Goal: Task Accomplishment & Management: Manage account settings

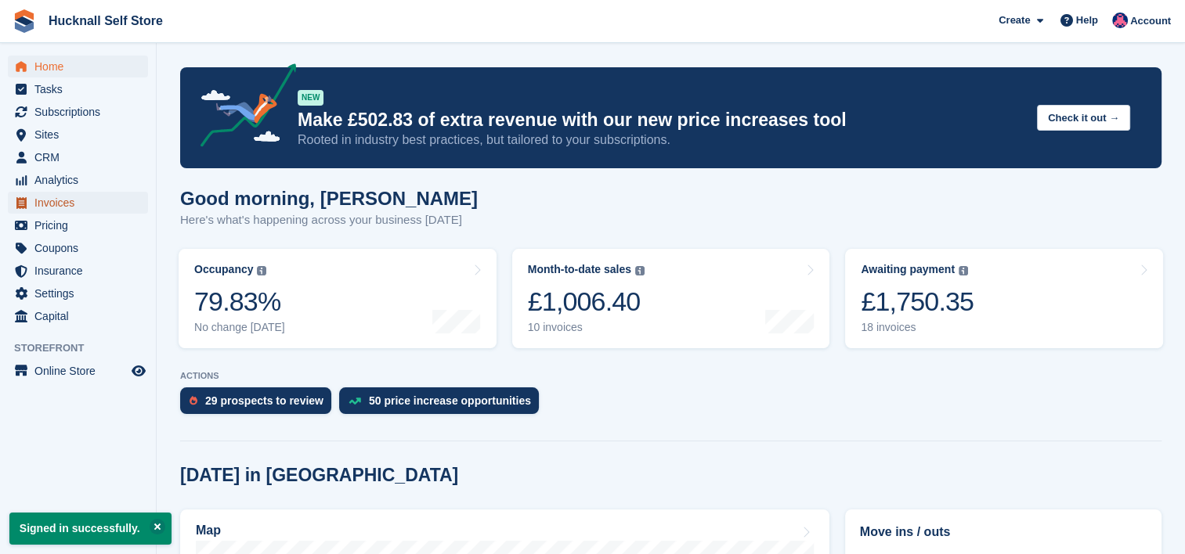
click at [69, 203] on span "Invoices" at bounding box center [81, 203] width 94 height 22
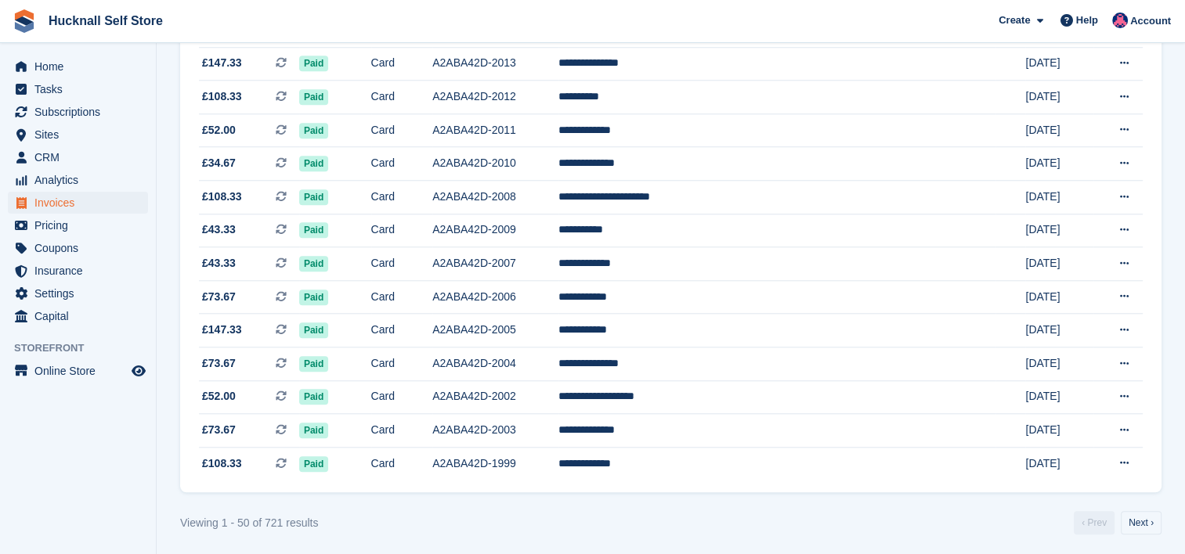
scroll to position [1461, 0]
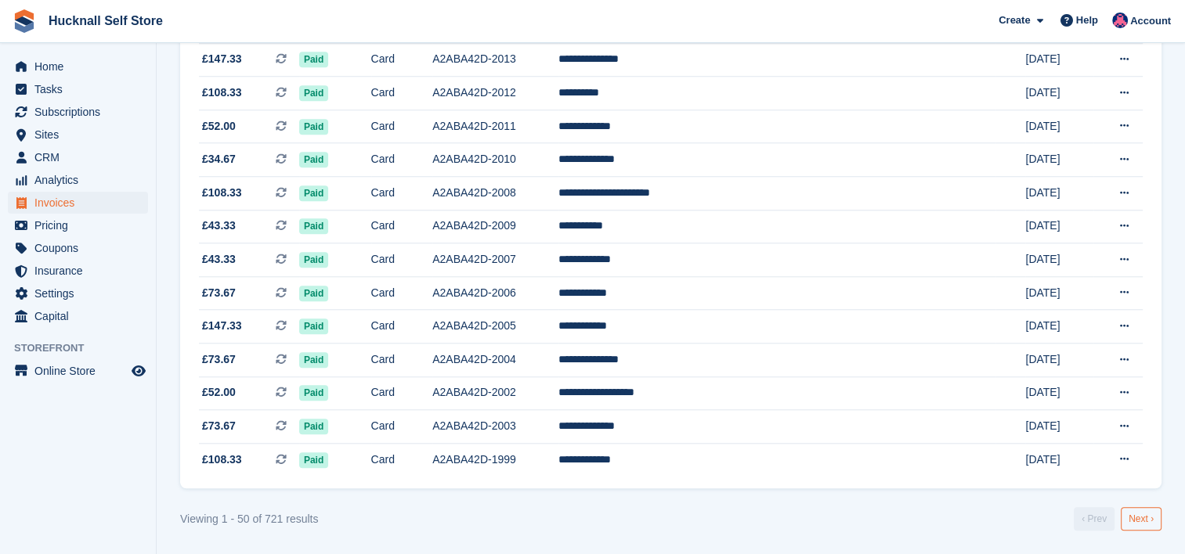
click at [1130, 519] on link "Next ›" at bounding box center [1140, 518] width 41 height 23
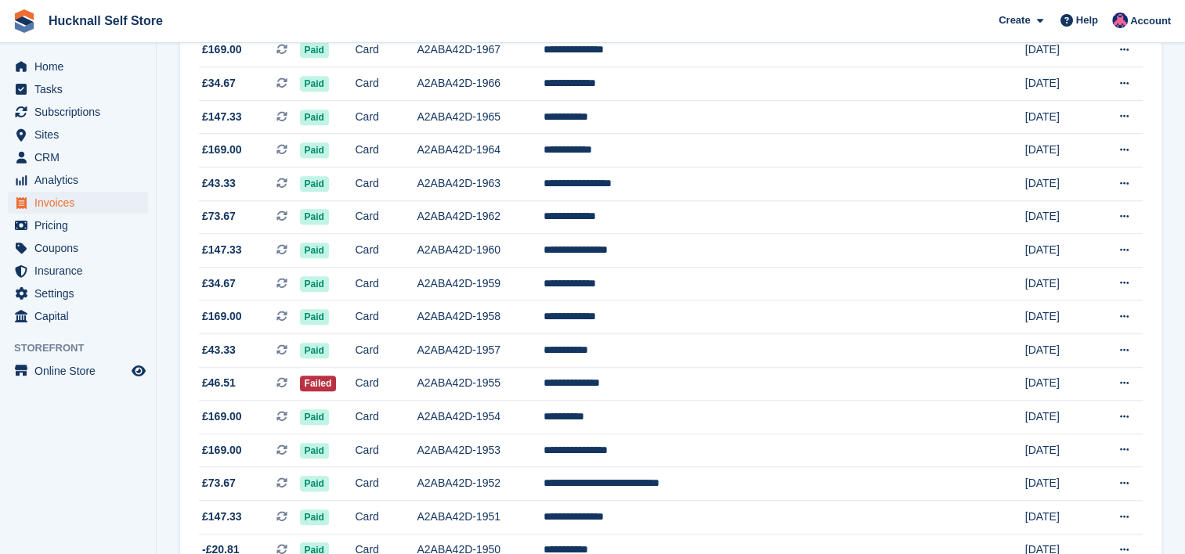
scroll to position [1383, 0]
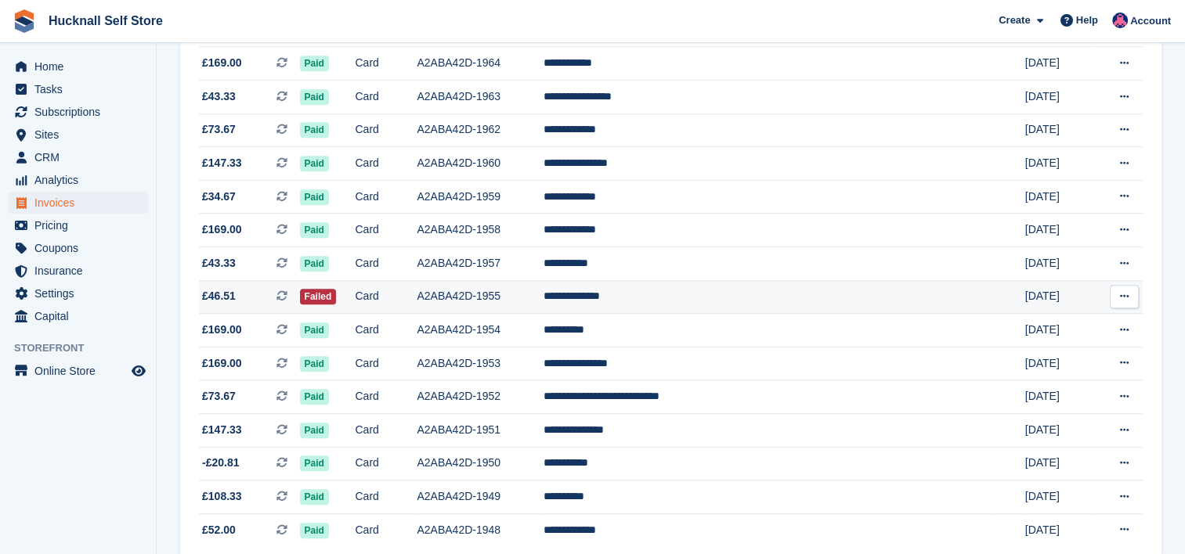
click at [733, 308] on td "**********" at bounding box center [768, 297] width 451 height 34
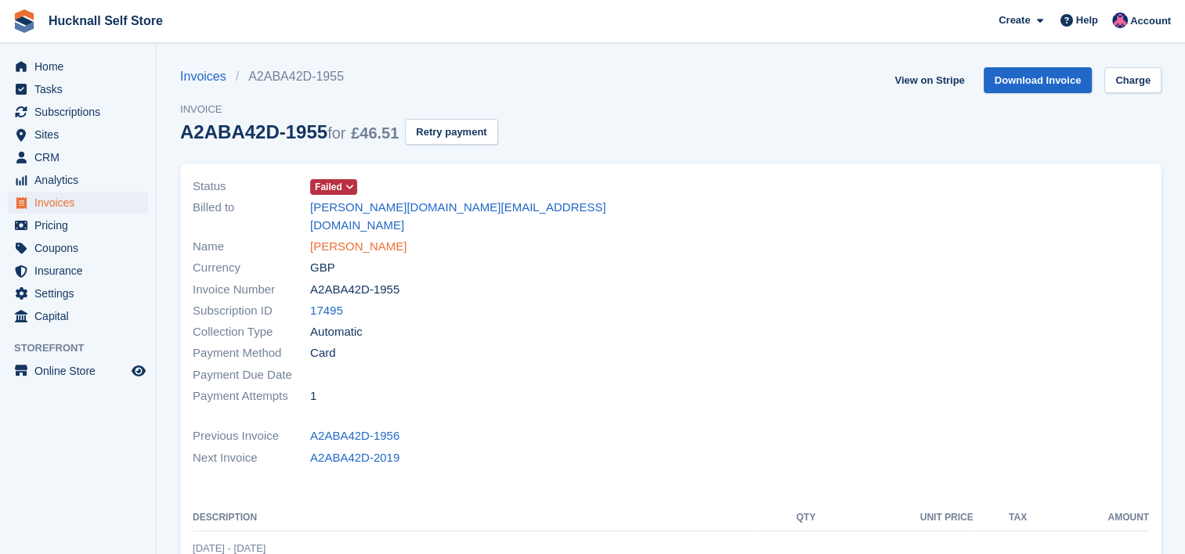
click at [335, 238] on link "Joanna Mellors" at bounding box center [358, 247] width 96 height 18
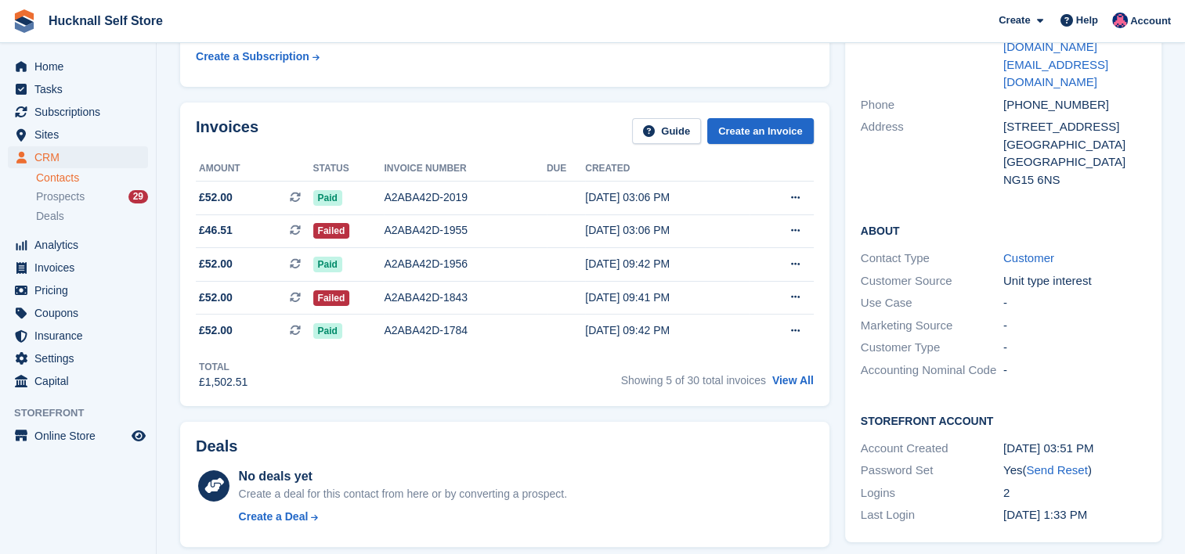
scroll to position [235, 0]
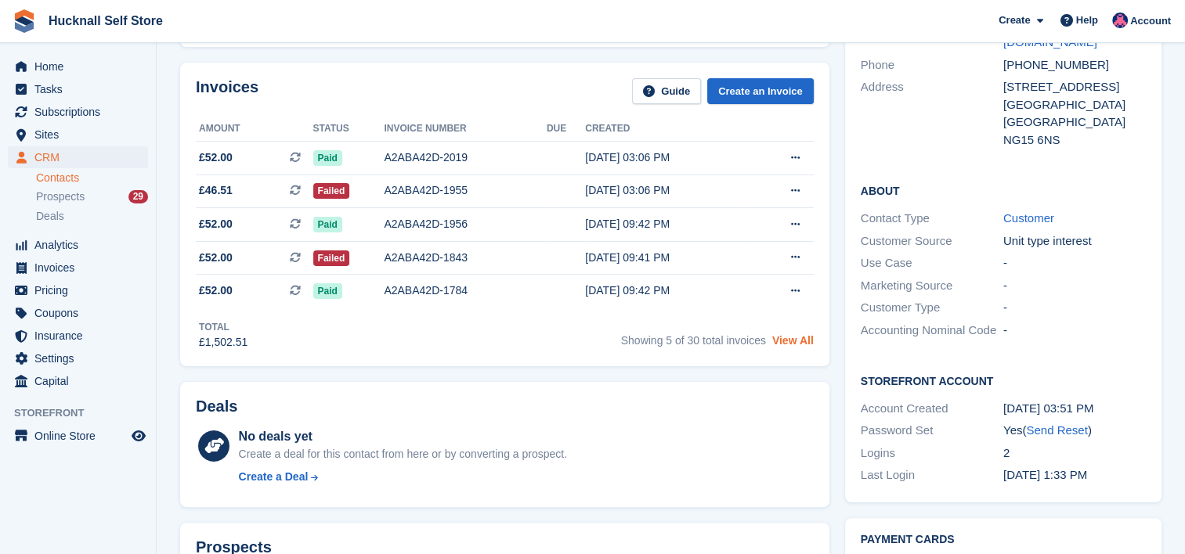
click at [792, 337] on link "View All" at bounding box center [792, 340] width 41 height 13
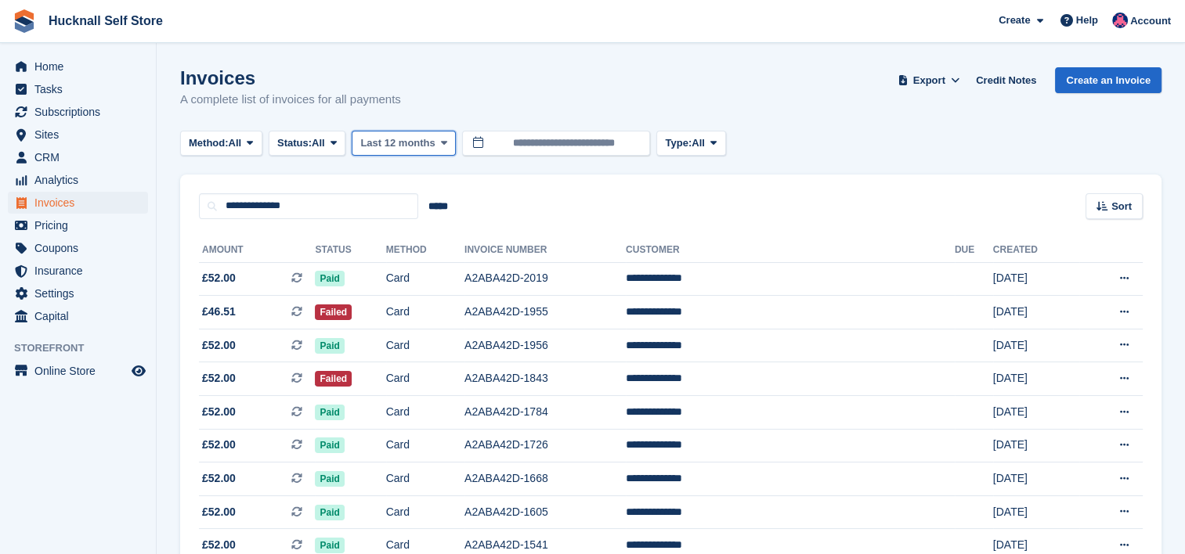
click at [442, 144] on icon at bounding box center [444, 143] width 6 height 10
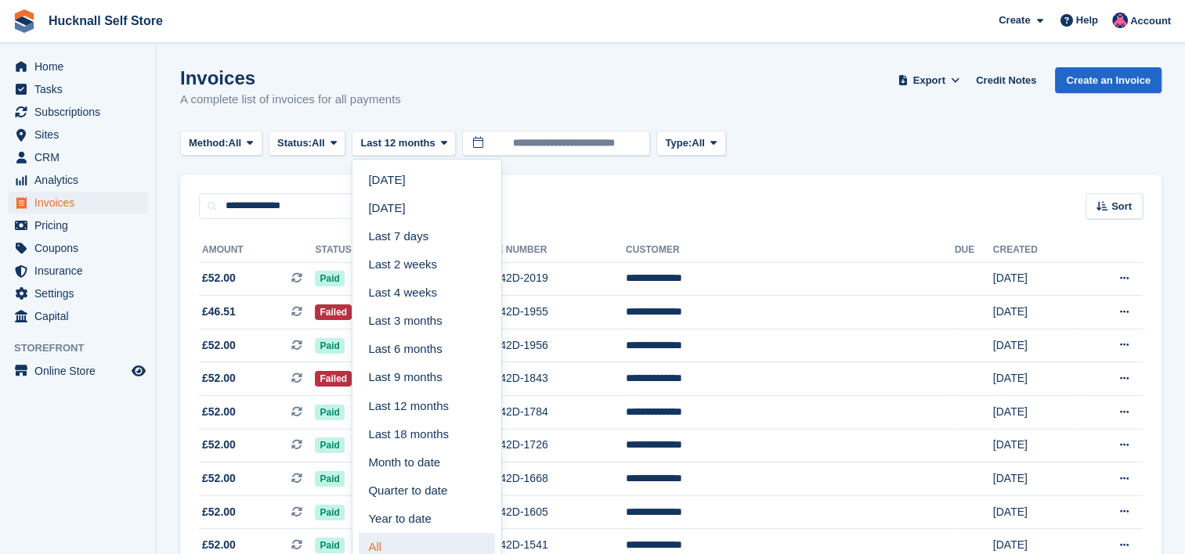
click at [389, 546] on link "All" at bounding box center [427, 547] width 136 height 28
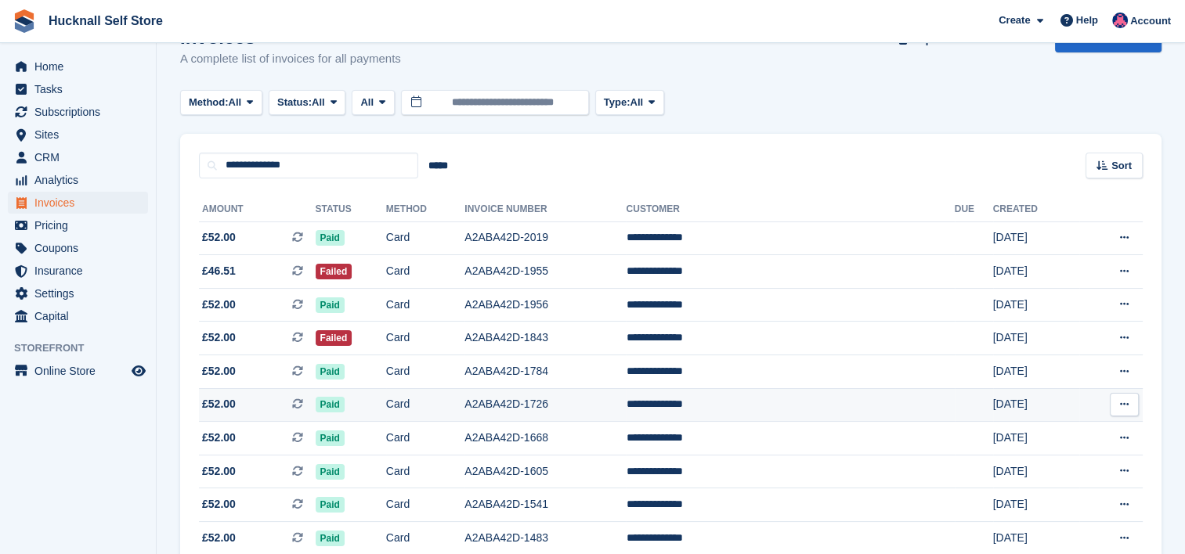
scroll to position [8, 0]
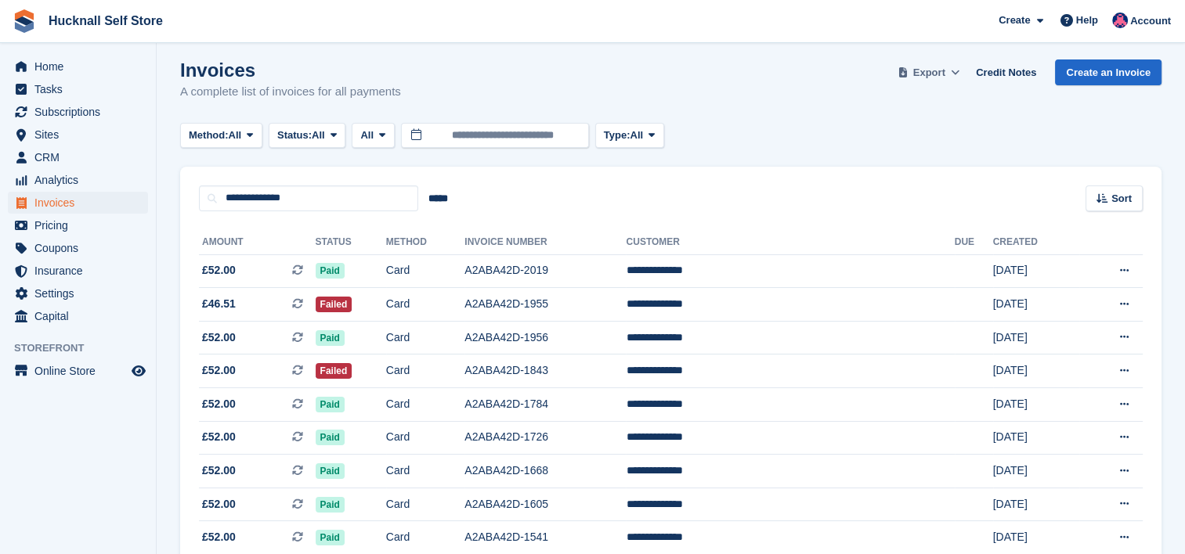
click at [945, 71] on span "Export" at bounding box center [929, 73] width 32 height 16
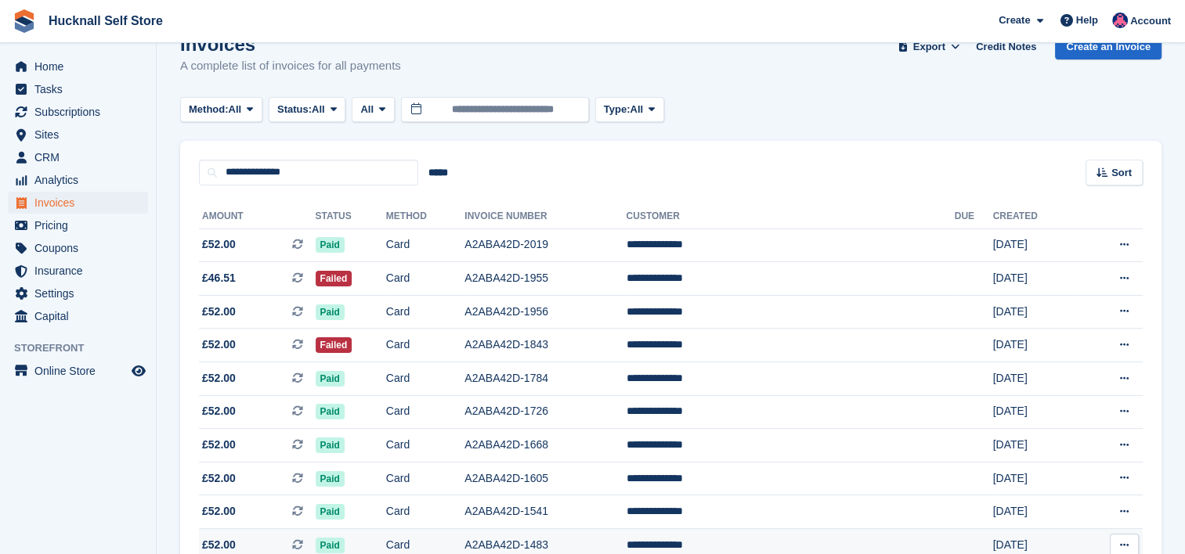
scroll to position [0, 0]
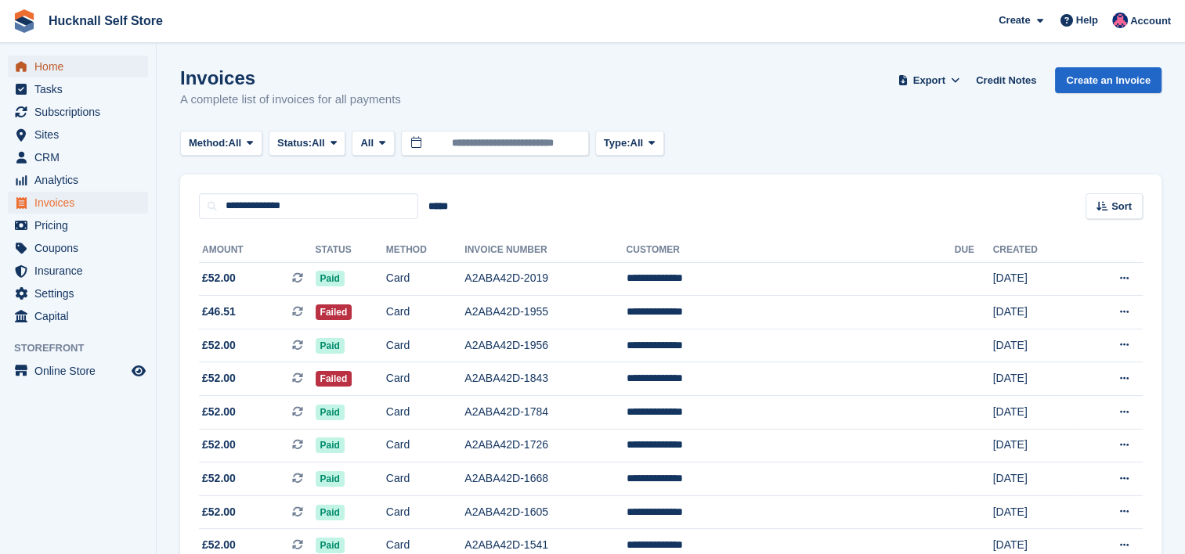
click at [45, 63] on span "Home" at bounding box center [81, 67] width 94 height 22
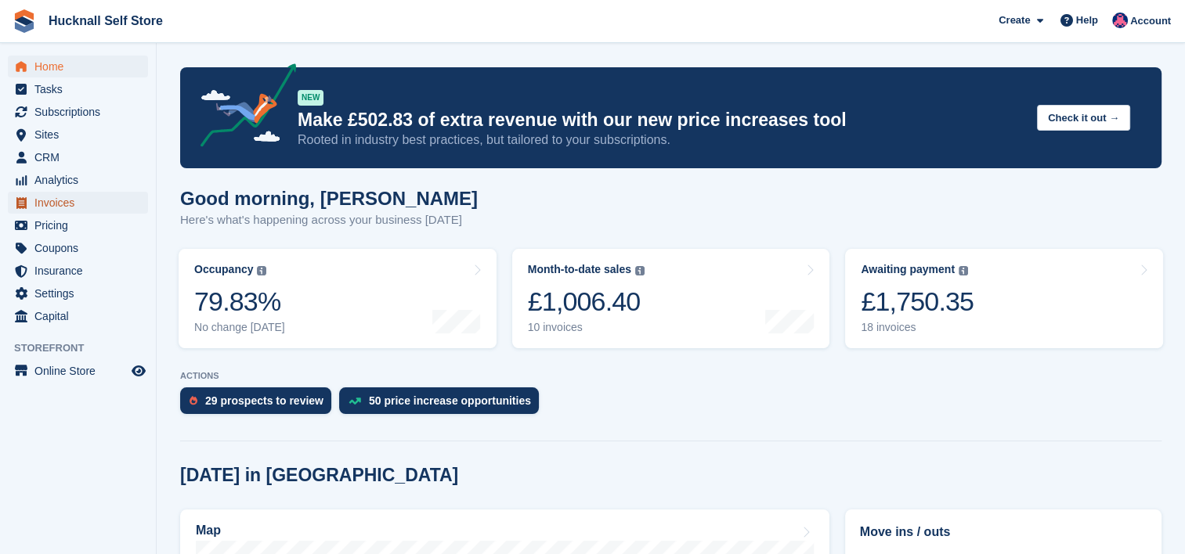
click at [67, 197] on span "Invoices" at bounding box center [81, 203] width 94 height 22
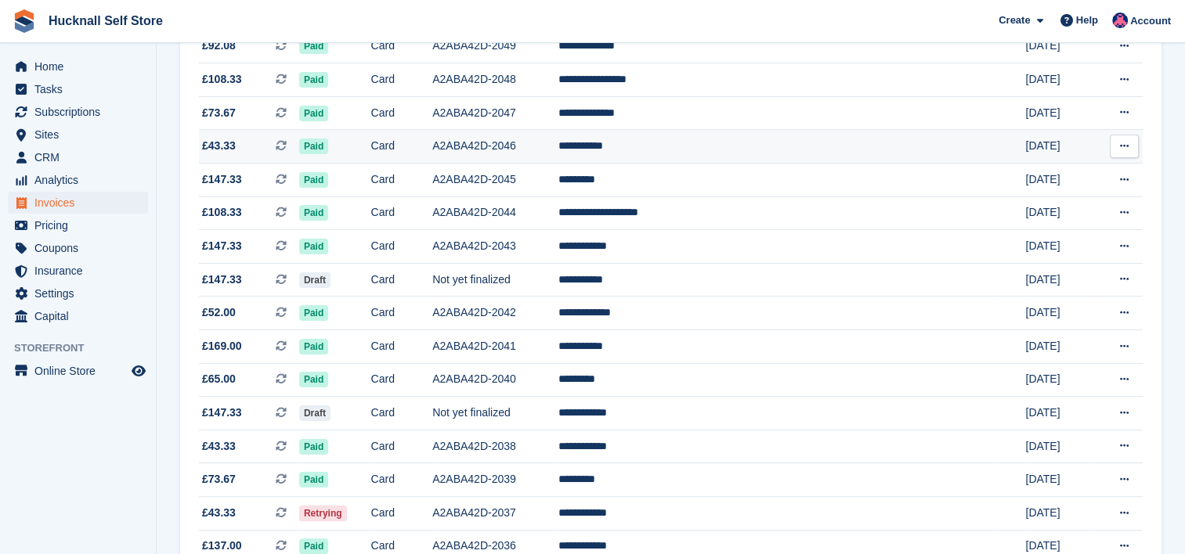
scroll to position [235, 0]
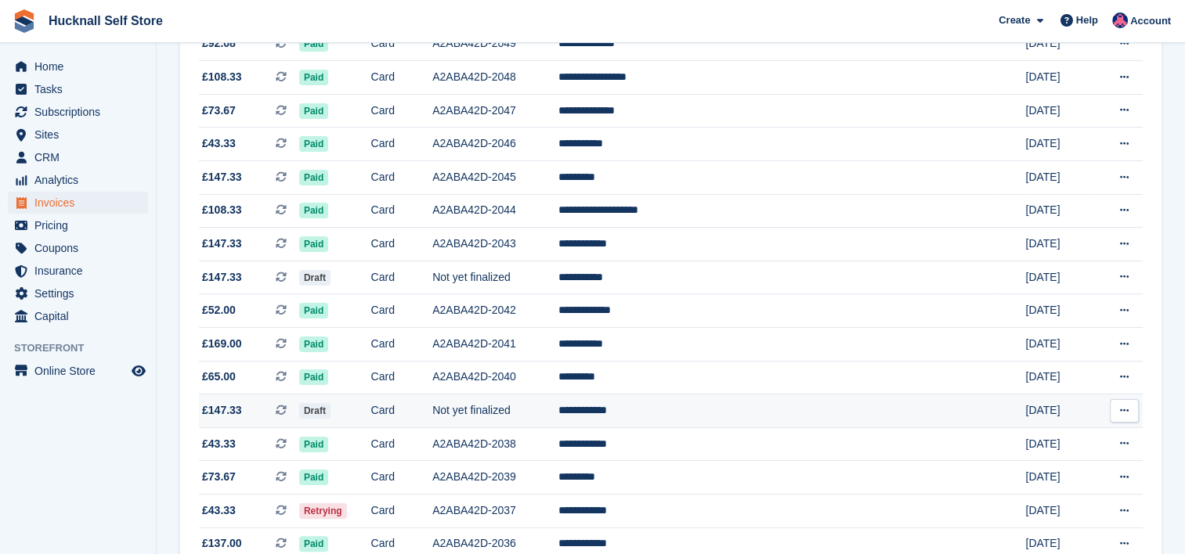
click at [730, 413] on td "**********" at bounding box center [776, 412] width 437 height 34
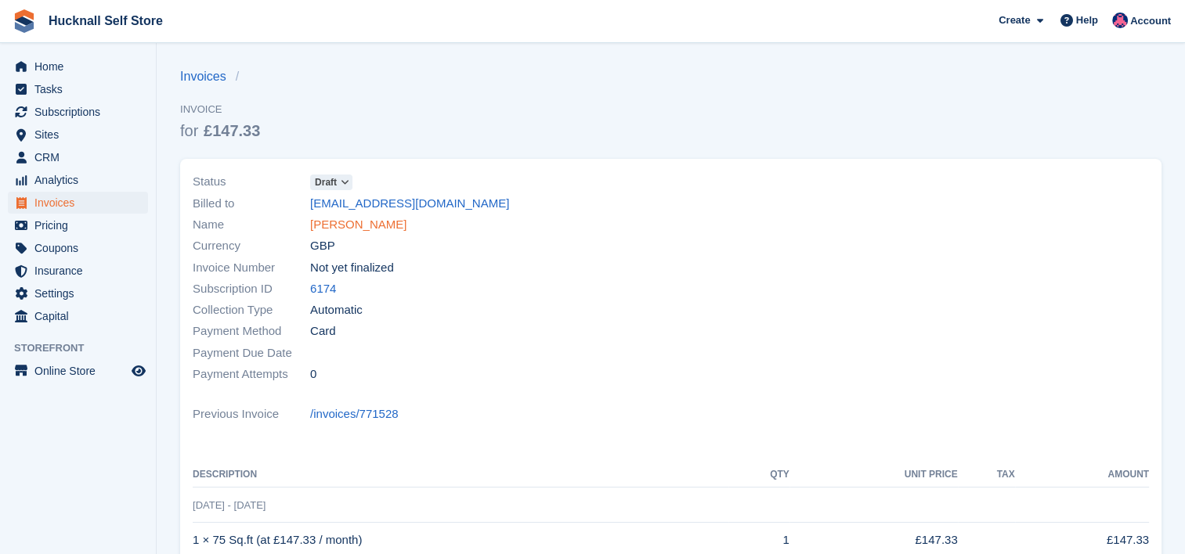
click at [332, 224] on link "Gareth white" at bounding box center [358, 225] width 96 height 18
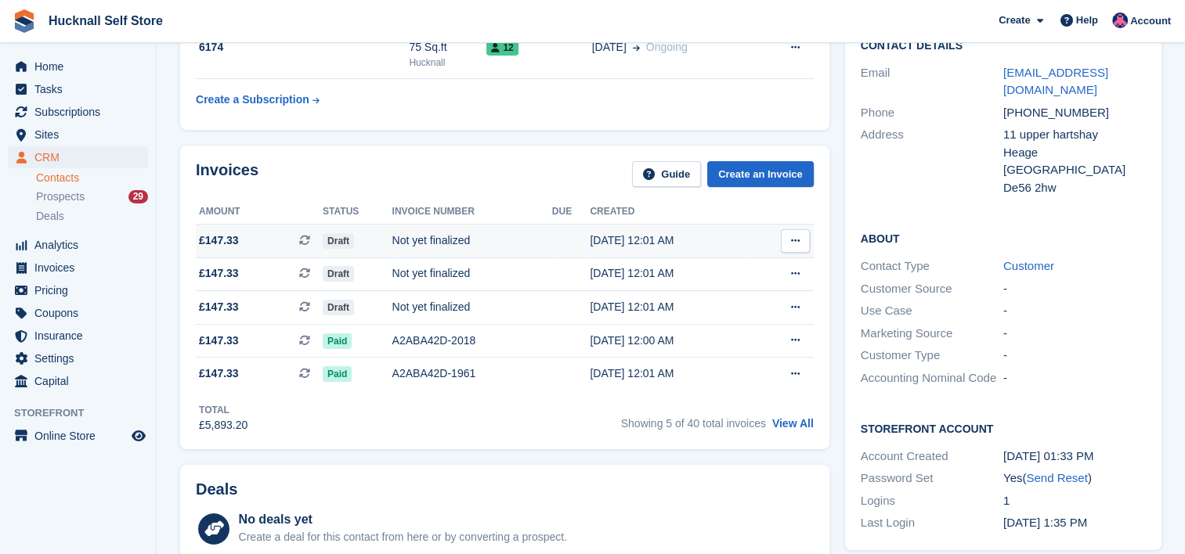
scroll to position [157, 0]
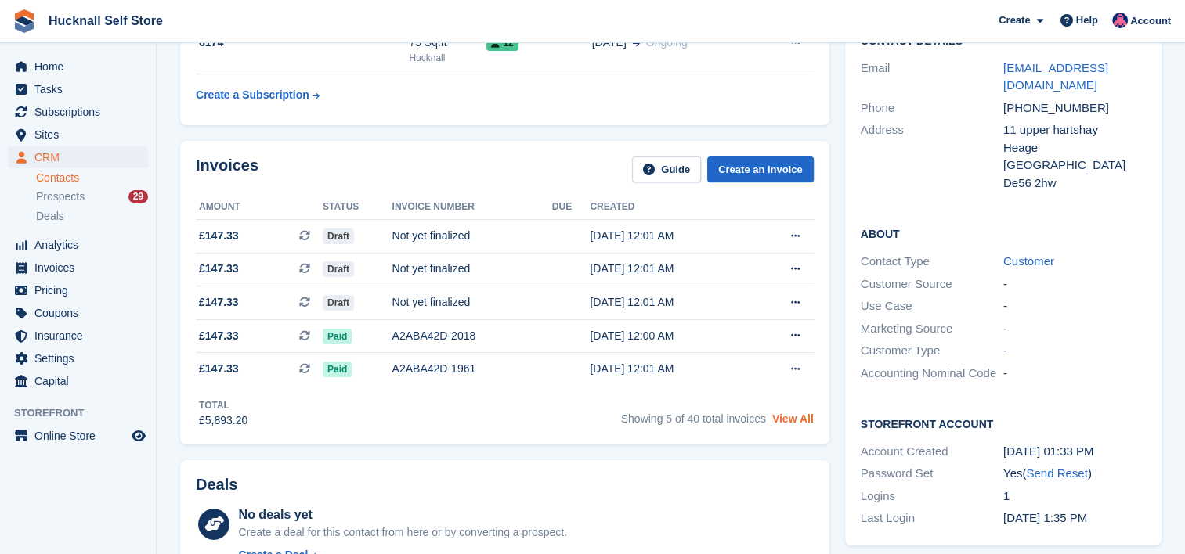
click at [799, 415] on link "View All" at bounding box center [792, 419] width 41 height 13
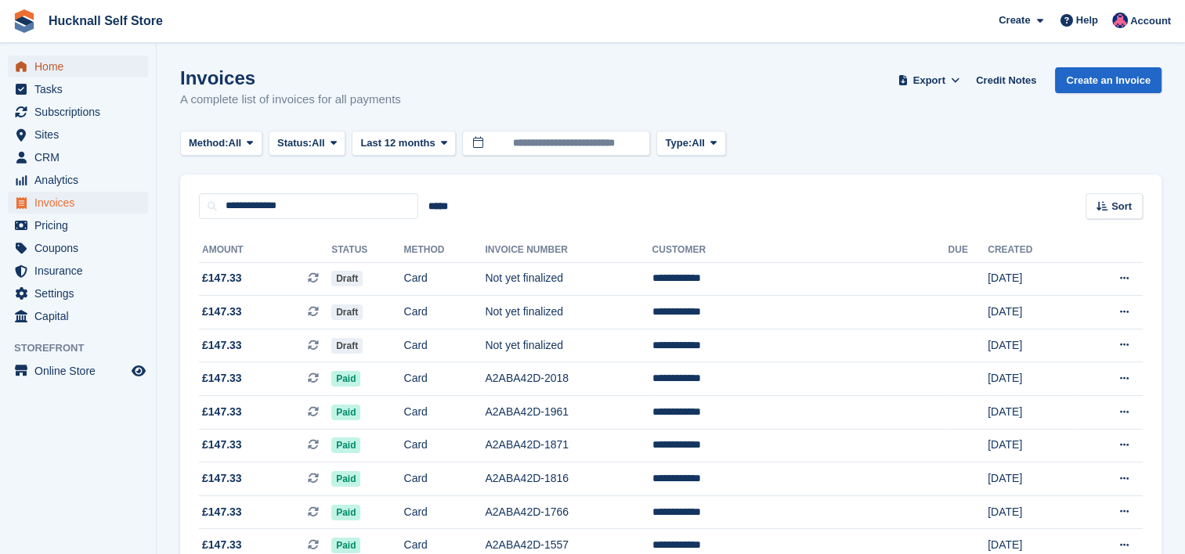
click at [75, 67] on span "Home" at bounding box center [81, 67] width 94 height 22
